Goal: Information Seeking & Learning: Learn about a topic

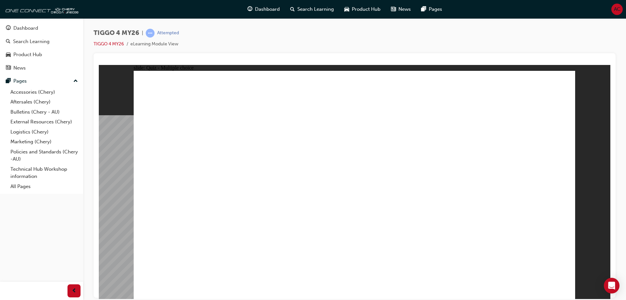
radio input "true"
drag, startPoint x: 276, startPoint y: 175, endPoint x: 281, endPoint y: 238, distance: 62.5
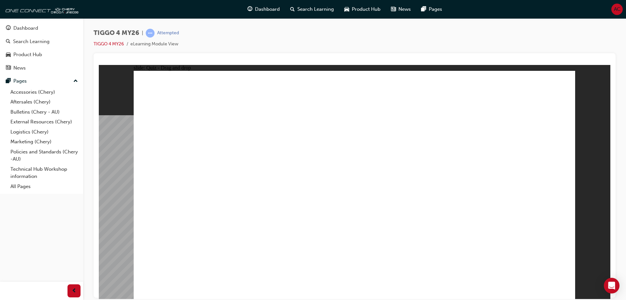
drag, startPoint x: 198, startPoint y: 149, endPoint x: 374, endPoint y: 237, distance: 196.4
drag, startPoint x: 356, startPoint y: 152, endPoint x: 445, endPoint y: 239, distance: 125.3
drag, startPoint x: 514, startPoint y: 151, endPoint x: 516, endPoint y: 235, distance: 83.9
drag, startPoint x: 446, startPoint y: 149, endPoint x: 195, endPoint y: 232, distance: 264.4
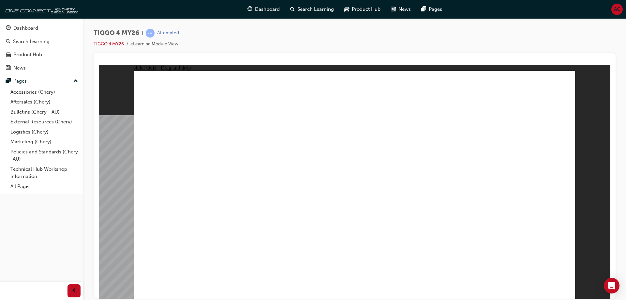
radio input "true"
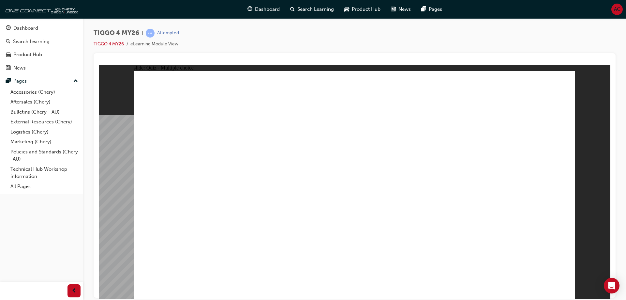
radio input "true"
drag, startPoint x: 287, startPoint y: 165, endPoint x: 403, endPoint y: 143, distance: 117.9
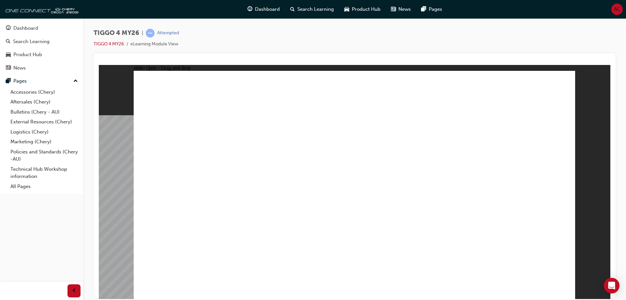
drag, startPoint x: 286, startPoint y: 182, endPoint x: 501, endPoint y: 125, distance: 222.9
drag, startPoint x: 289, startPoint y: 212, endPoint x: 508, endPoint y: 162, distance: 224.4
drag, startPoint x: 209, startPoint y: 215, endPoint x: 384, endPoint y: 177, distance: 179.0
drag, startPoint x: 180, startPoint y: 234, endPoint x: 498, endPoint y: 180, distance: 322.4
drag, startPoint x: 167, startPoint y: 168, endPoint x: 471, endPoint y: 186, distance: 304.0
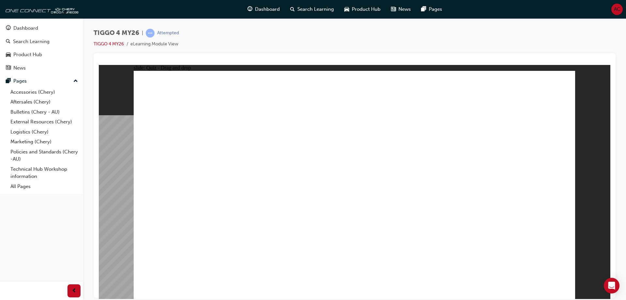
drag, startPoint x: 165, startPoint y: 191, endPoint x: 476, endPoint y: 204, distance: 311.5
radio input "true"
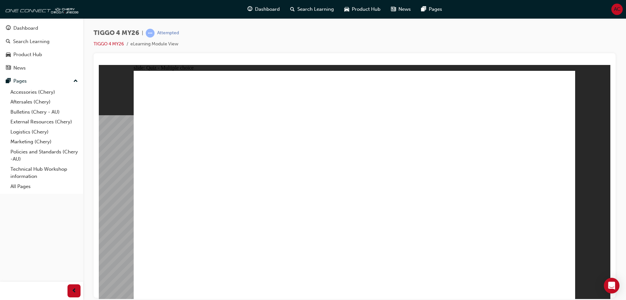
radio input "true"
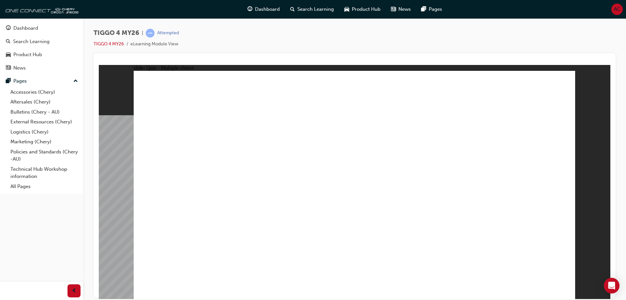
radio input "true"
drag, startPoint x: 363, startPoint y: 219, endPoint x: 363, endPoint y: 223, distance: 4.2
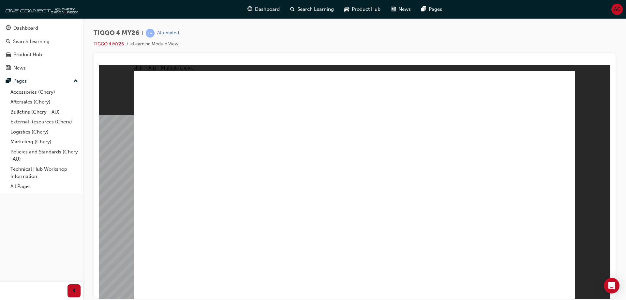
radio input "true"
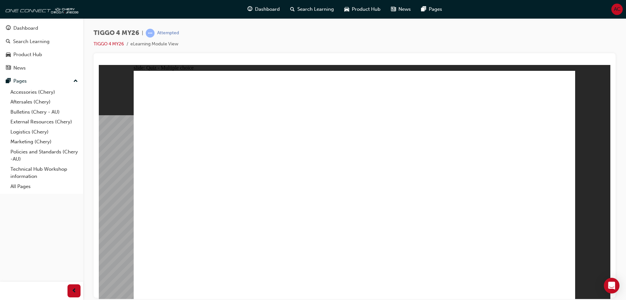
radio input "true"
